Goal: Transaction & Acquisition: Purchase product/service

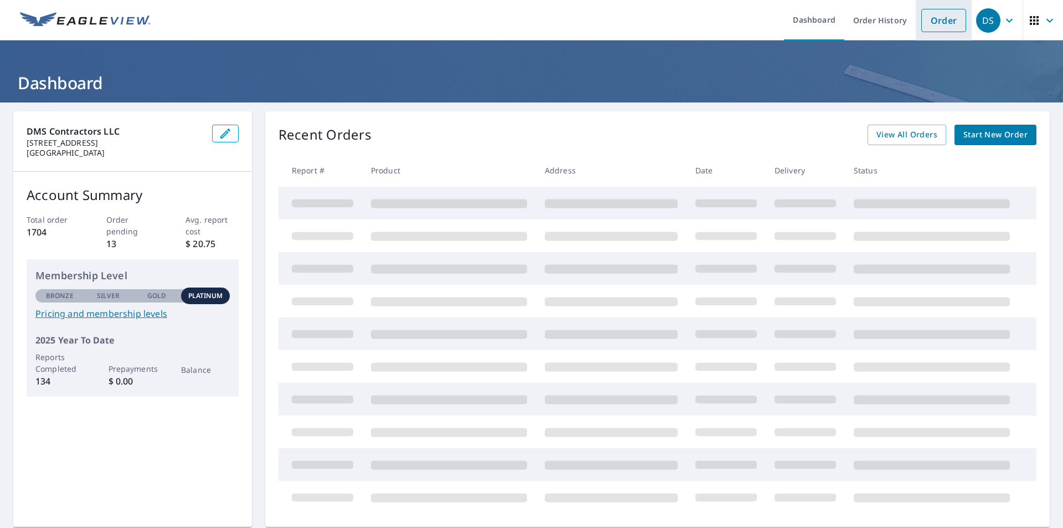
click at [926, 24] on link "Order" at bounding box center [943, 20] width 45 height 23
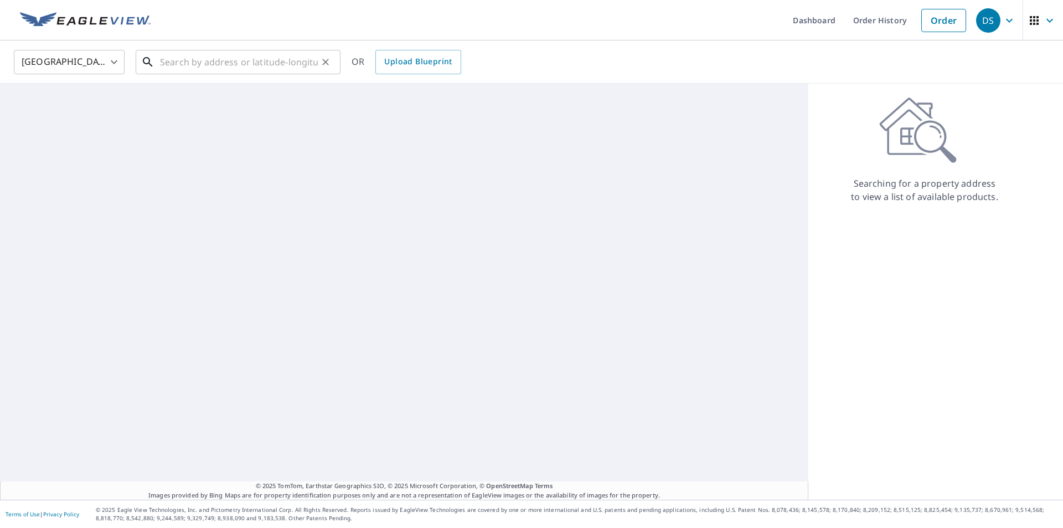
click at [208, 63] on input "text" at bounding box center [239, 61] width 158 height 31
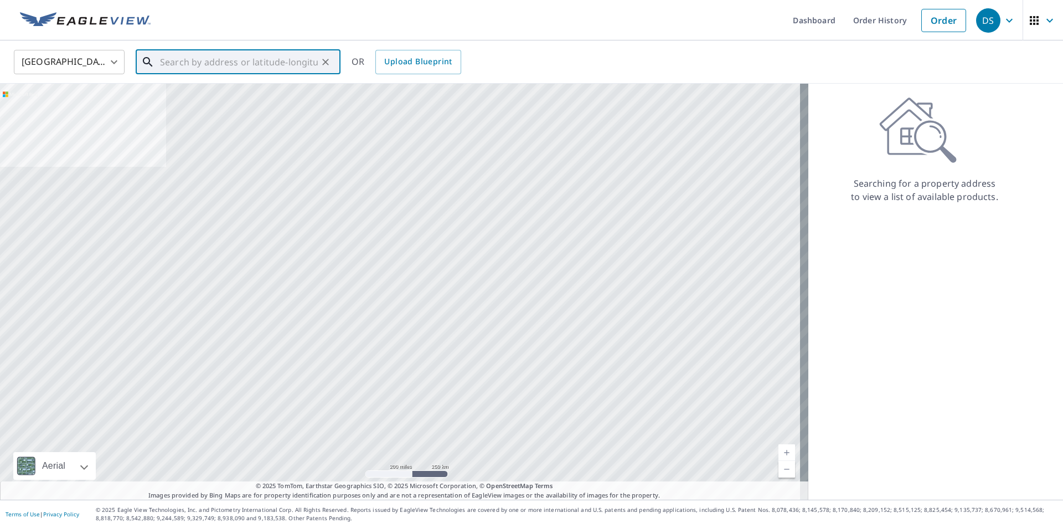
paste input "[STREET_ADDRESS][US_STATE]"
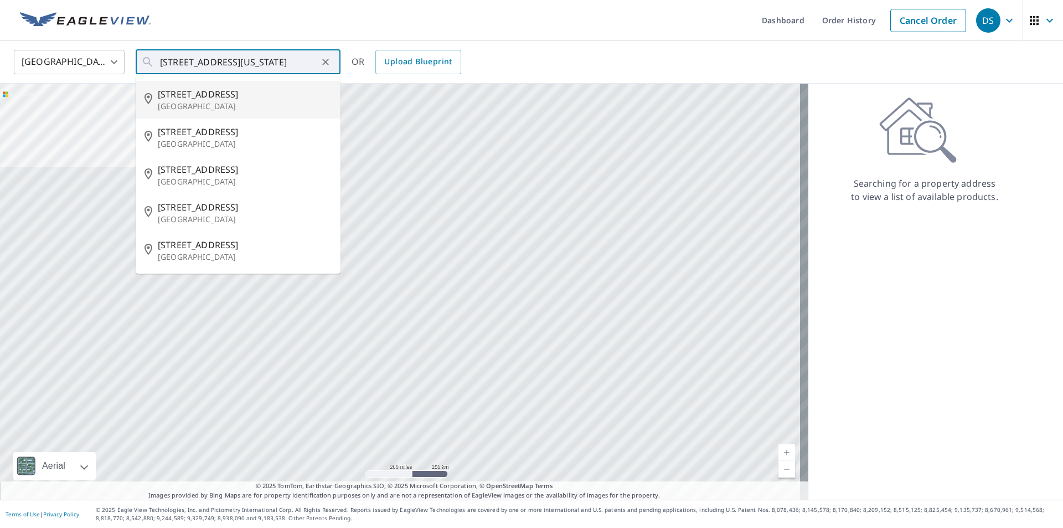
type input "[STREET_ADDRESS]"
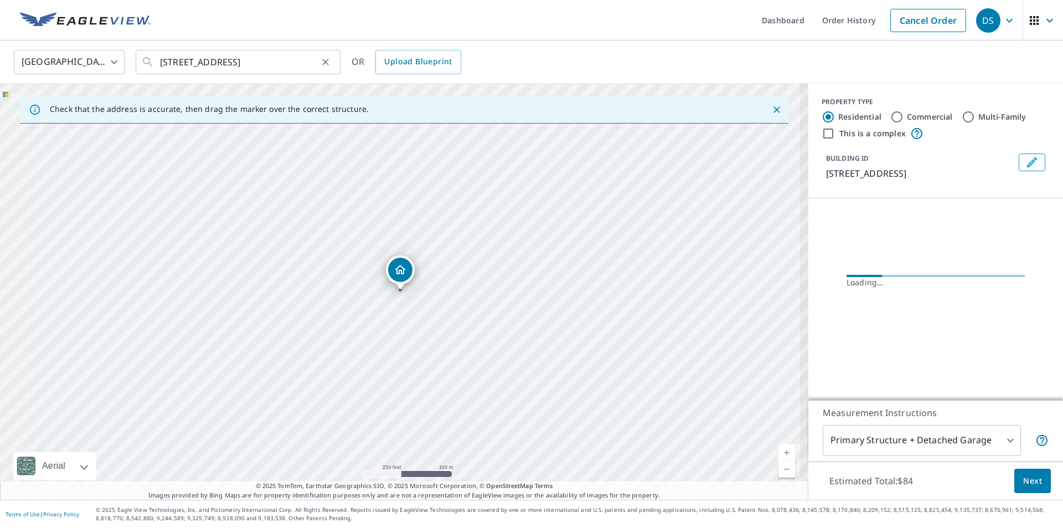
scroll to position [0, 0]
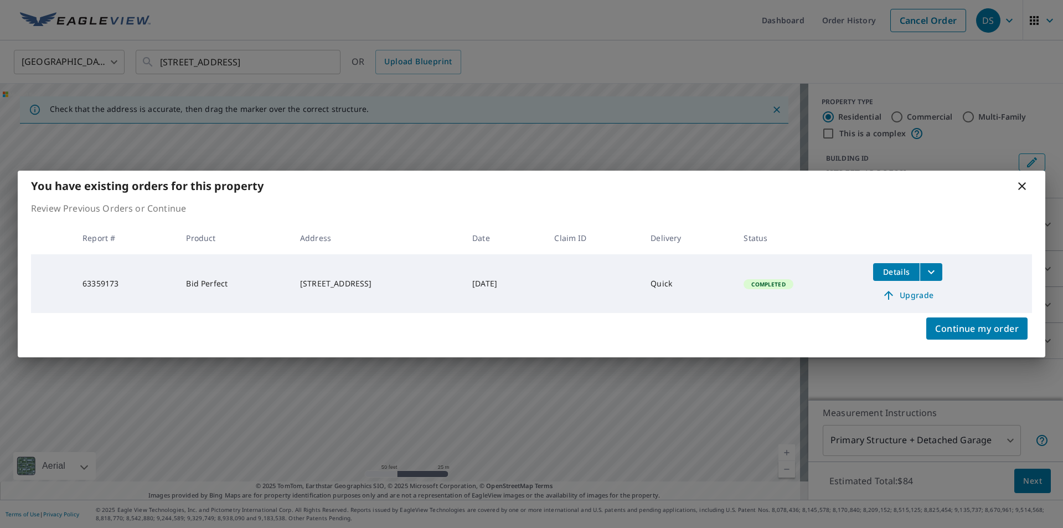
click at [1022, 188] on icon at bounding box center [1021, 185] width 13 height 13
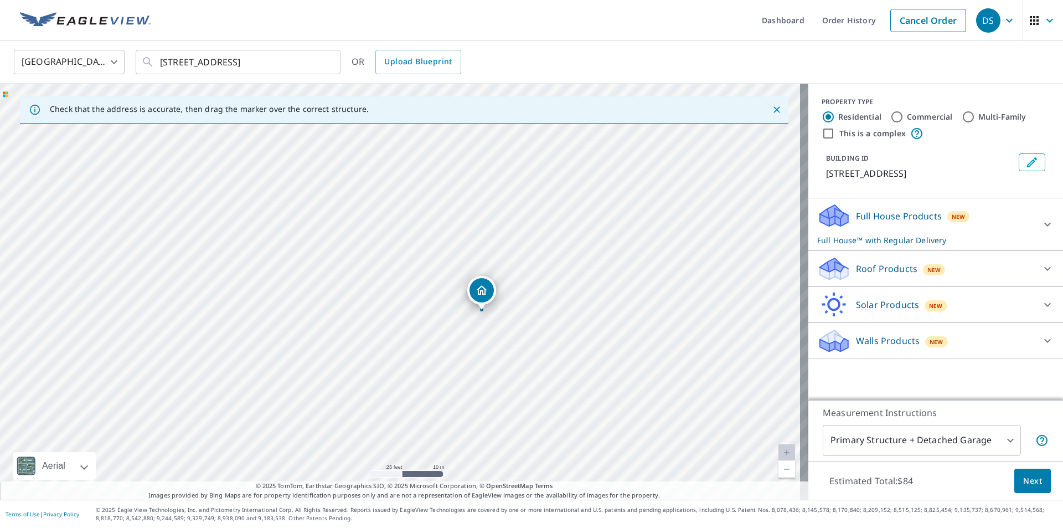
click at [928, 266] on span "New" at bounding box center [934, 269] width 14 height 9
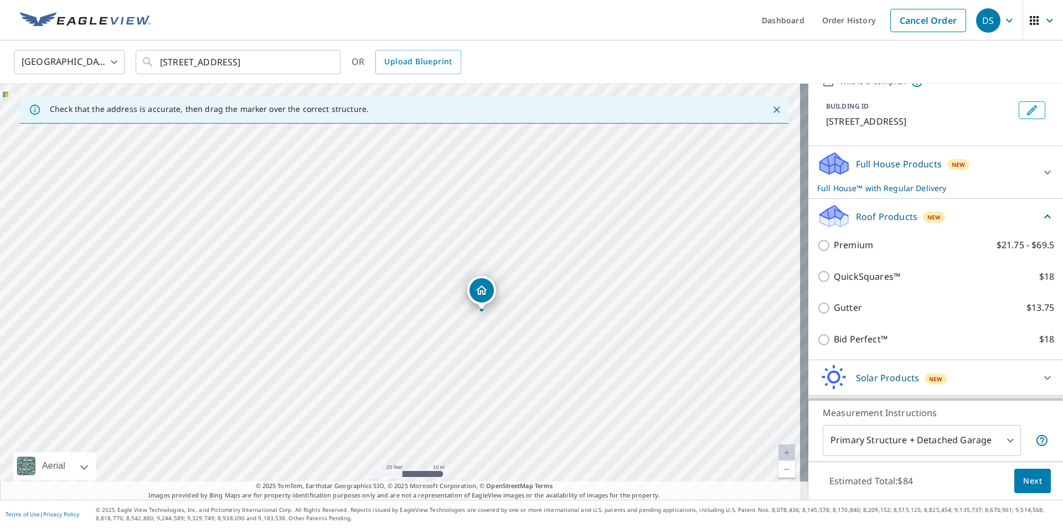
scroll to position [84, 0]
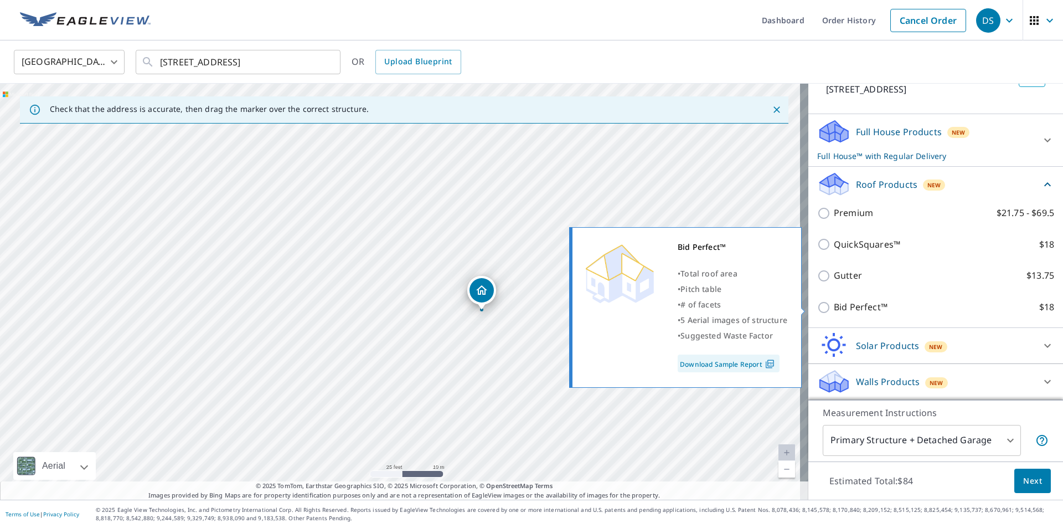
click at [861, 307] on p "Bid Perfect™" at bounding box center [861, 307] width 54 height 14
click at [834, 307] on input "Bid Perfect™ $18" at bounding box center [825, 307] width 17 height 13
checkbox input "true"
checkbox input "false"
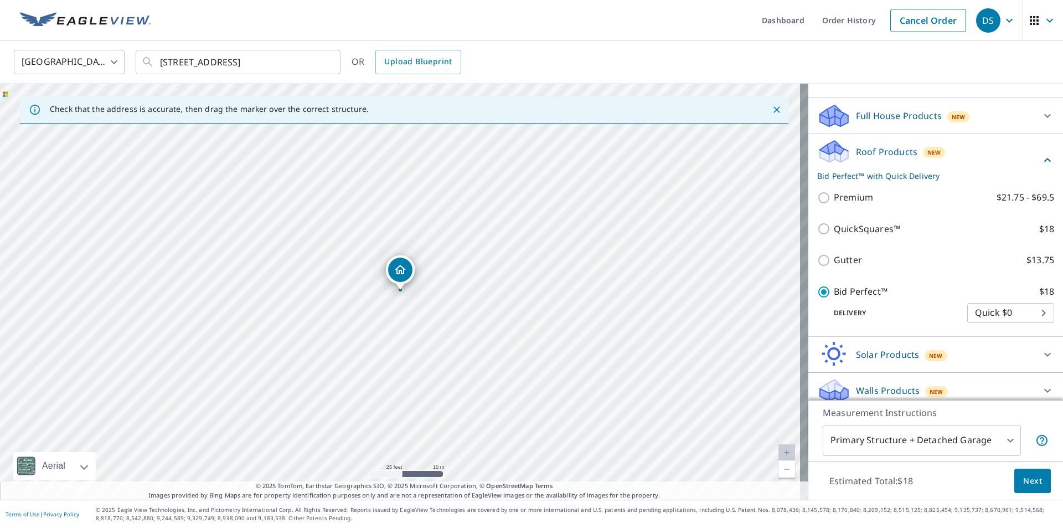
scroll to position [109, 0]
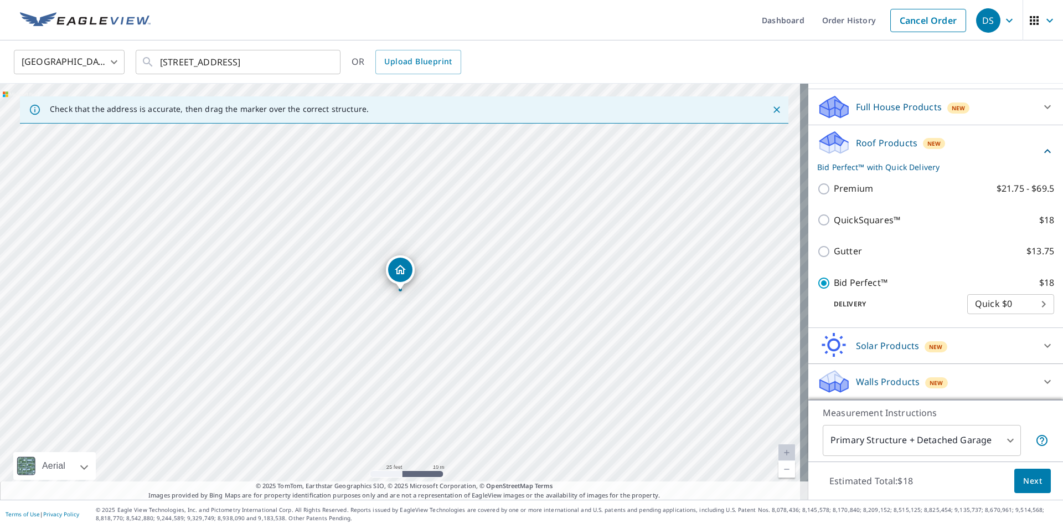
click at [1024, 480] on span "Next" at bounding box center [1032, 481] width 19 height 14
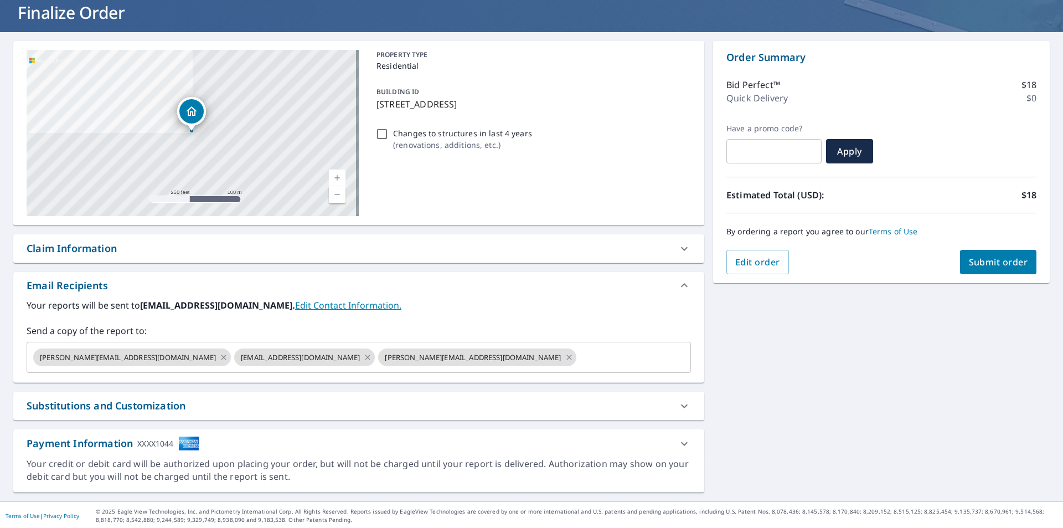
scroll to position [72, 0]
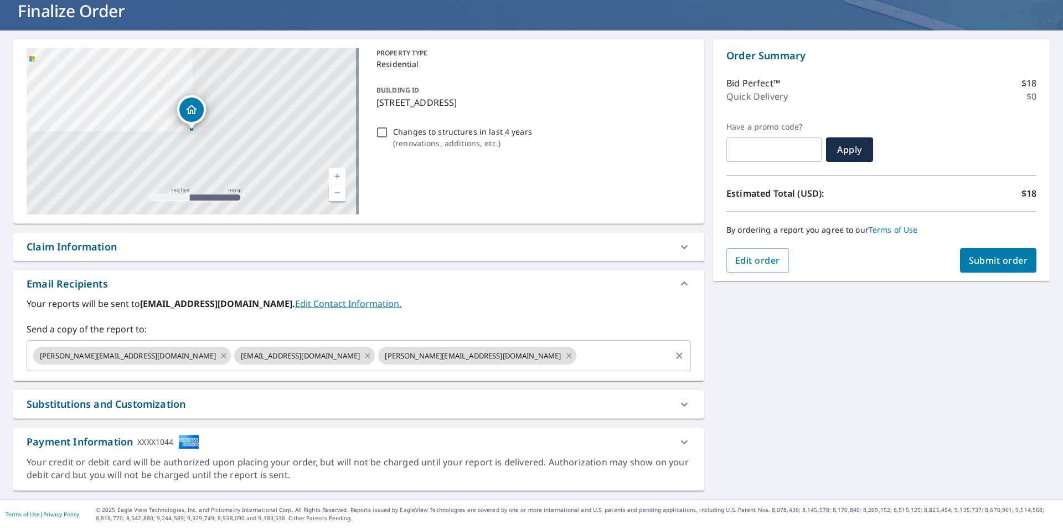
click at [566, 356] on icon at bounding box center [568, 355] width 5 height 5
checkbox input "true"
click at [412, 358] on input "text" at bounding box center [522, 355] width 293 height 21
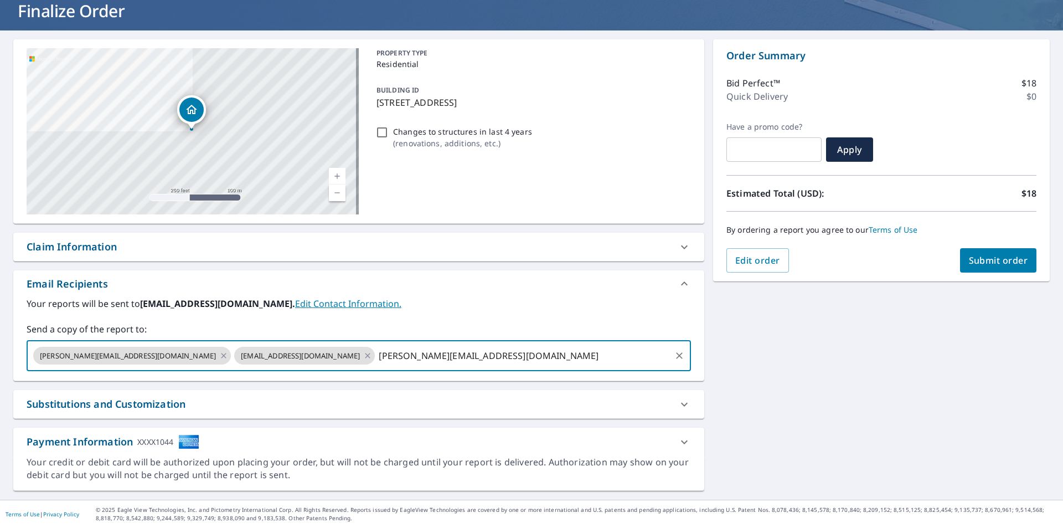
type input "[PERSON_NAME][EMAIL_ADDRESS][DOMAIN_NAME]"
click at [969, 262] on span "Submit order" at bounding box center [998, 260] width 59 height 12
checkbox input "true"
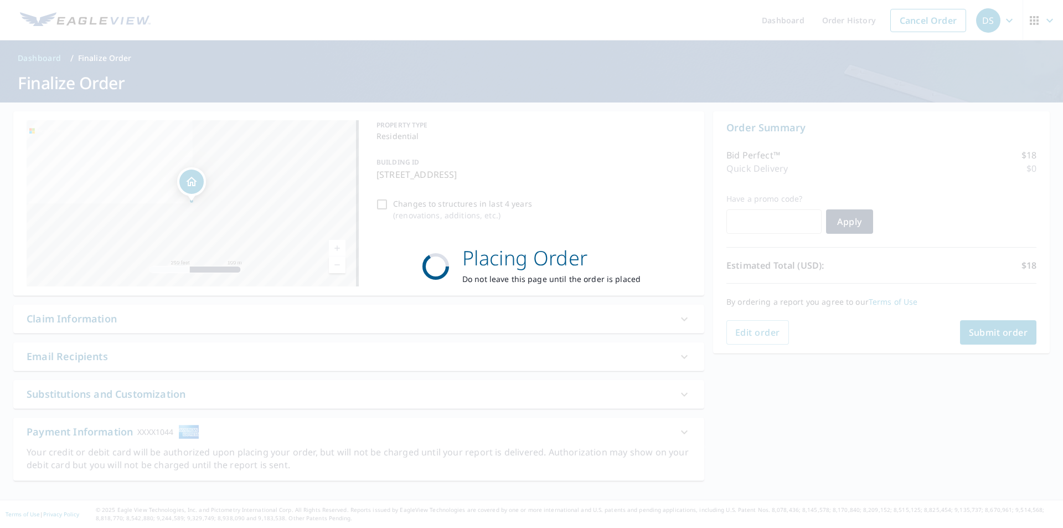
scroll to position [0, 0]
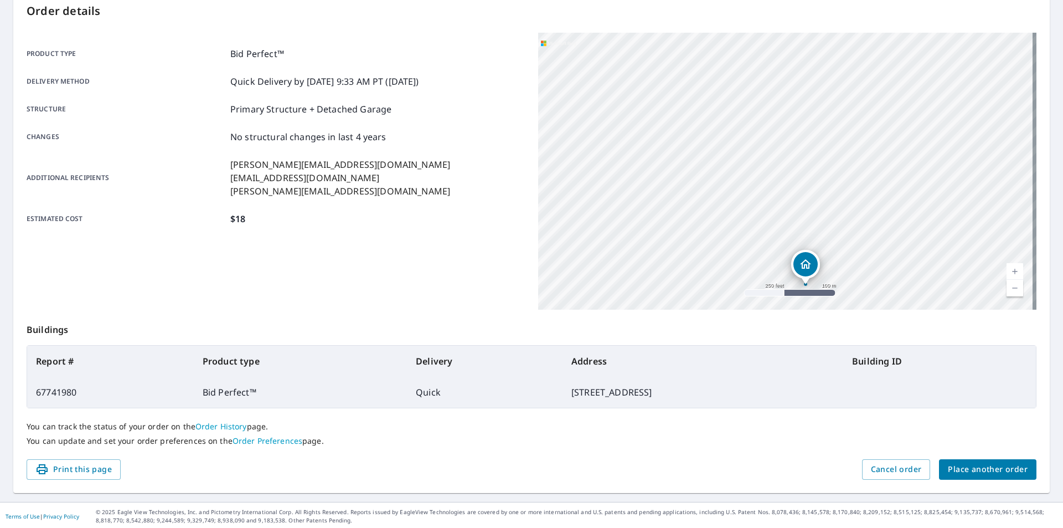
scroll to position [124, 0]
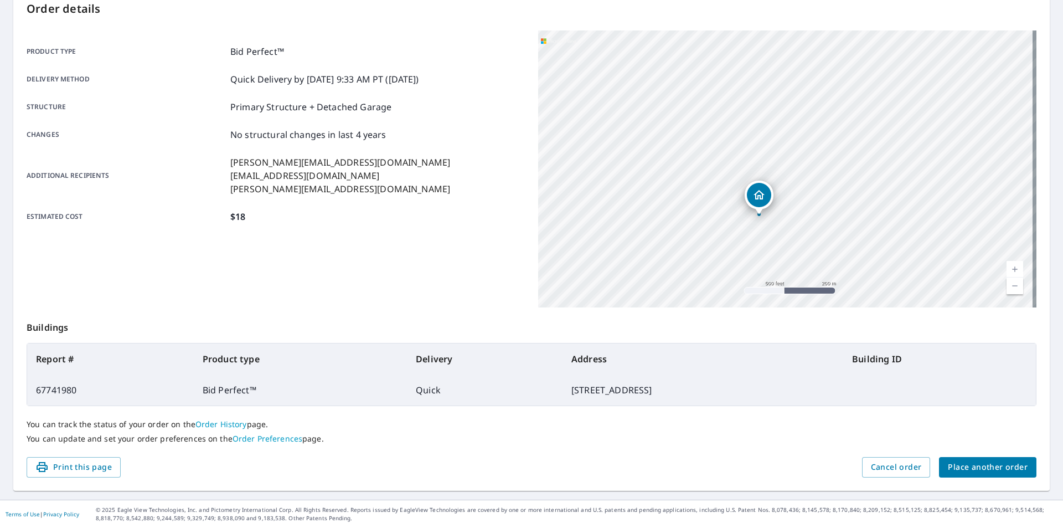
drag, startPoint x: 793, startPoint y: 214, endPoint x: 710, endPoint y: 192, distance: 86.1
click at [710, 192] on div "[STREET_ADDRESS]" at bounding box center [787, 168] width 498 height 277
drag, startPoint x: 700, startPoint y: 185, endPoint x: 696, endPoint y: 211, distance: 26.3
click at [696, 211] on div "[STREET_ADDRESS]" at bounding box center [787, 168] width 498 height 277
drag, startPoint x: 730, startPoint y: 240, endPoint x: 655, endPoint y: 175, distance: 99.3
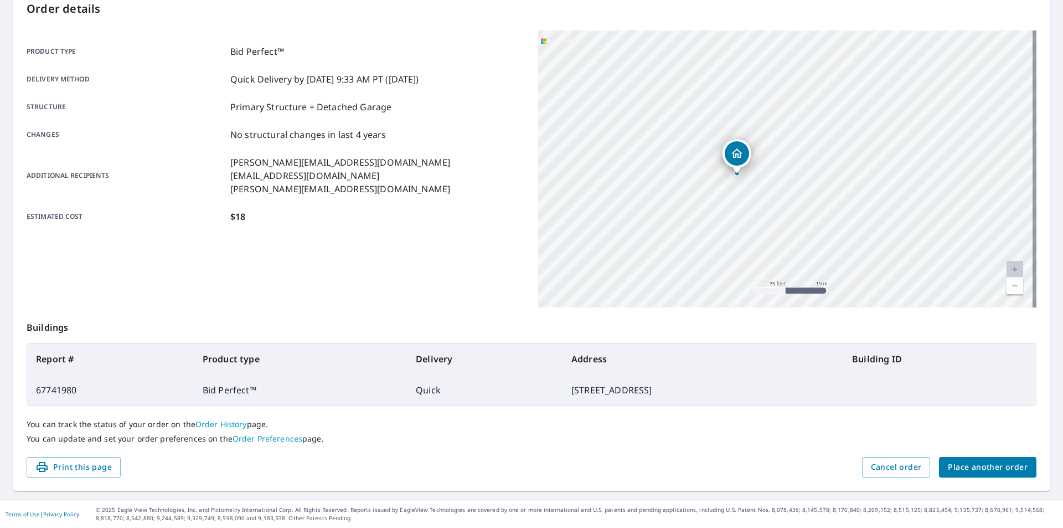
click at [655, 175] on div "[STREET_ADDRESS]" at bounding box center [787, 168] width 498 height 277
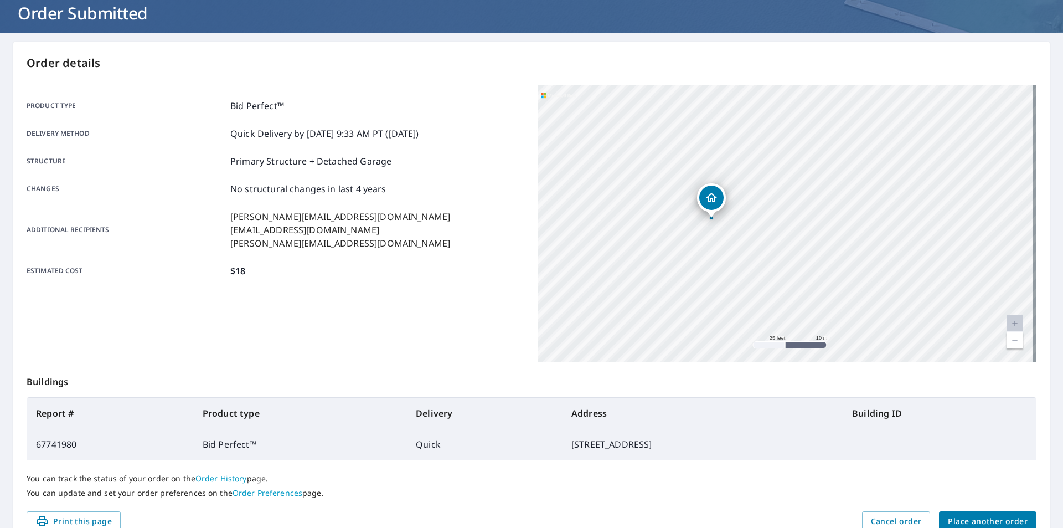
scroll to position [0, 0]
